Goal: Task Accomplishment & Management: Manage account settings

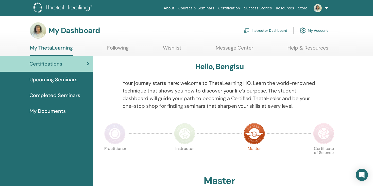
click at [269, 30] on link "Instructor Dashboard" at bounding box center [265, 30] width 44 height 11
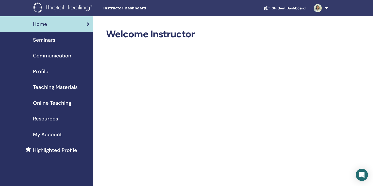
click at [58, 42] on div "Seminars" at bounding box center [46, 40] width 85 height 8
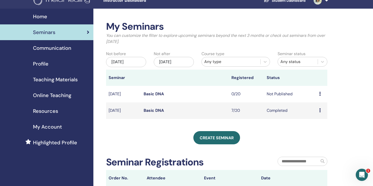
scroll to position [10, 0]
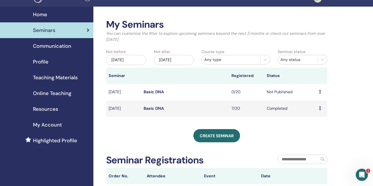
click at [319, 93] on icon at bounding box center [320, 91] width 2 height 4
click at [184, 89] on td "Basic DNA" at bounding box center [185, 92] width 88 height 16
click at [156, 88] on td "Basic DNA" at bounding box center [185, 92] width 88 height 16
click at [156, 92] on link "Basic DNA" at bounding box center [153, 91] width 20 height 5
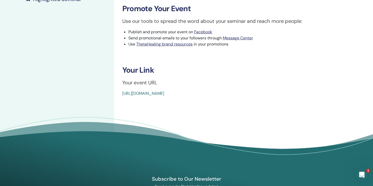
scroll to position [158, 0]
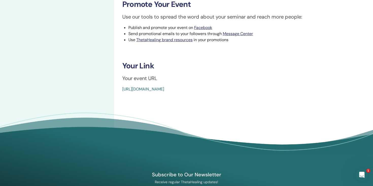
drag, startPoint x: 250, startPoint y: 89, endPoint x: 121, endPoint y: 89, distance: 129.3
copy link "[URL][DOMAIN_NAME]"
